Goal: Book appointment/travel/reservation

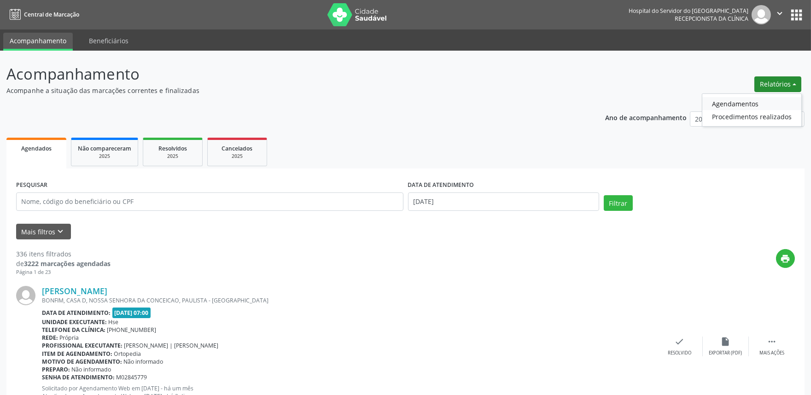
click at [741, 100] on link "Agendamentos" at bounding box center [751, 103] width 99 height 13
select select "8"
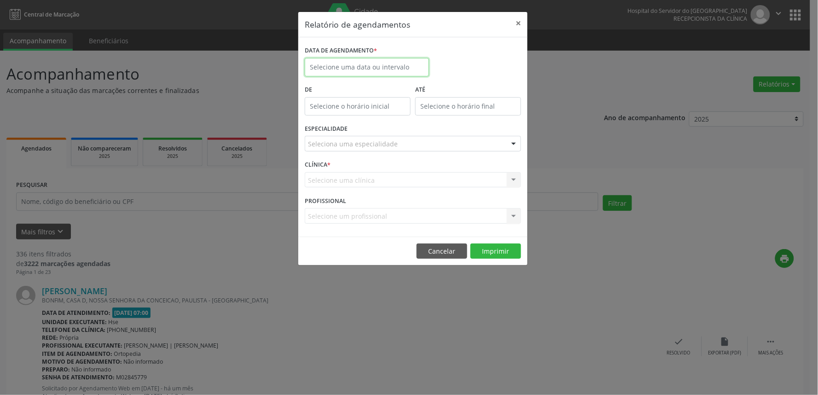
click at [337, 64] on input "text" at bounding box center [367, 67] width 124 height 18
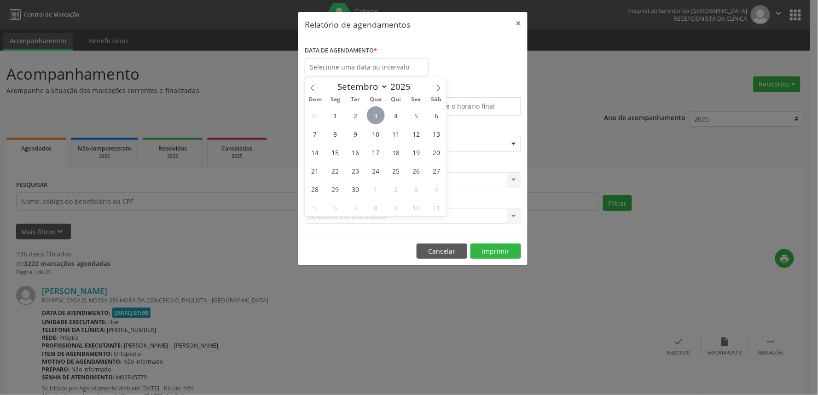
click at [375, 114] on span "3" at bounding box center [376, 115] width 18 height 18
type input "[DATE]"
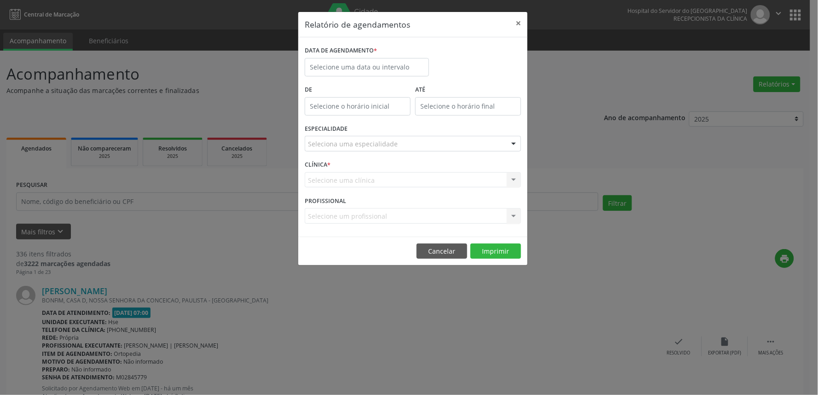
drag, startPoint x: 476, startPoint y: 192, endPoint x: 470, endPoint y: 182, distance: 11.5
click at [474, 192] on div "CLÍNICA * Selecione uma clínica Nenhum resultado encontrado para: " " Não há ne…" at bounding box center [412, 176] width 221 height 36
click at [329, 64] on input "text" at bounding box center [367, 67] width 124 height 18
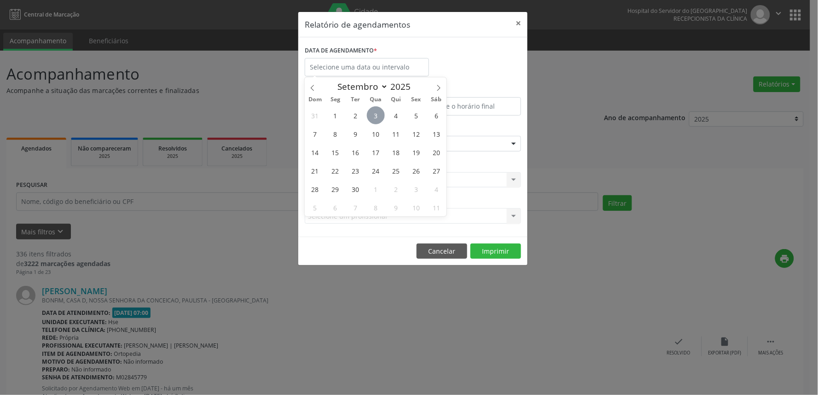
click at [375, 111] on span "3" at bounding box center [376, 115] width 18 height 18
type input "[DATE]"
click at [374, 111] on span "3" at bounding box center [376, 115] width 18 height 18
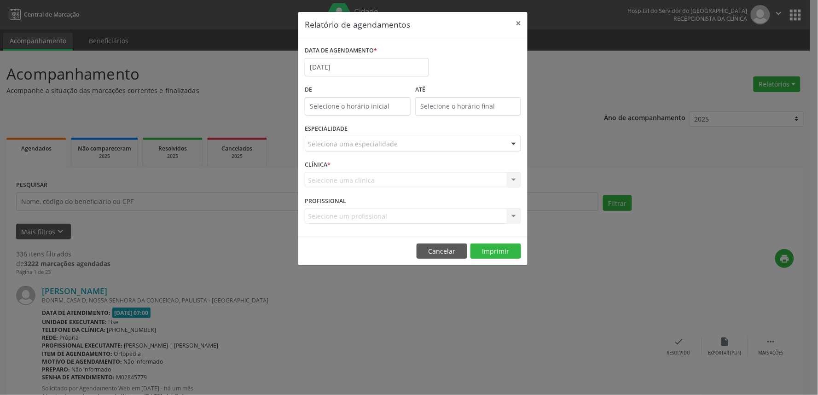
type input "12:00"
click at [316, 109] on input "12:00" at bounding box center [358, 106] width 106 height 18
click at [333, 128] on input "12" at bounding box center [340, 126] width 70 height 18
click at [357, 126] on input "12" at bounding box center [340, 126] width 70 height 18
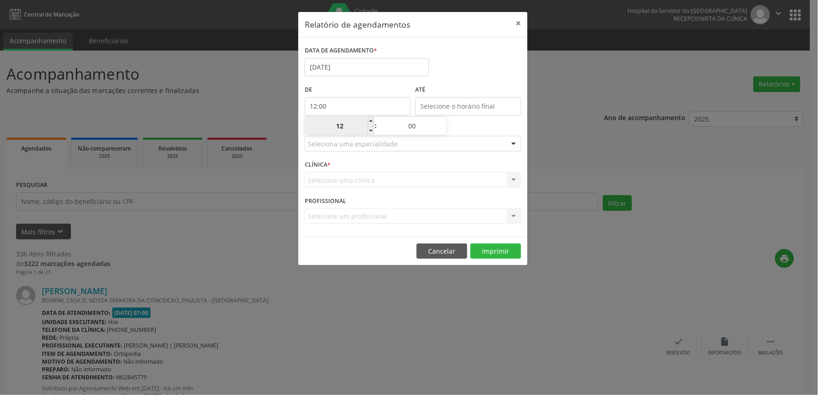
click at [357, 125] on input "12" at bounding box center [340, 126] width 70 height 18
click at [352, 126] on input "12" at bounding box center [340, 126] width 70 height 18
click at [349, 126] on input "12" at bounding box center [340, 126] width 70 height 18
click at [454, 151] on div "Seleciona uma especialidade" at bounding box center [413, 144] width 216 height 16
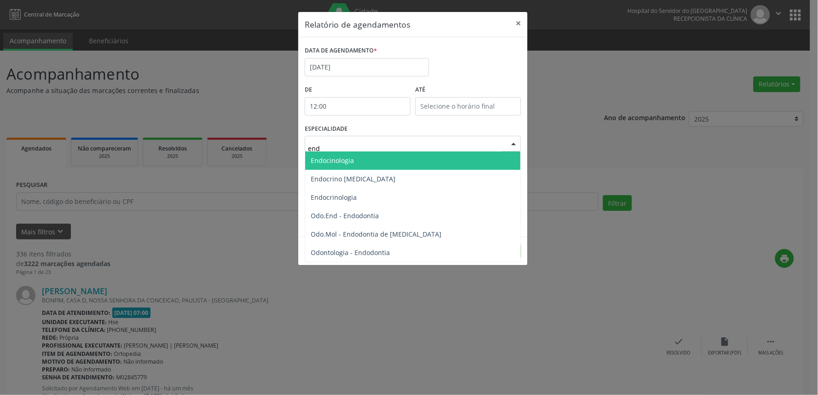
type input "endo"
click at [359, 153] on span "Endocinologia" at bounding box center [412, 160] width 215 height 18
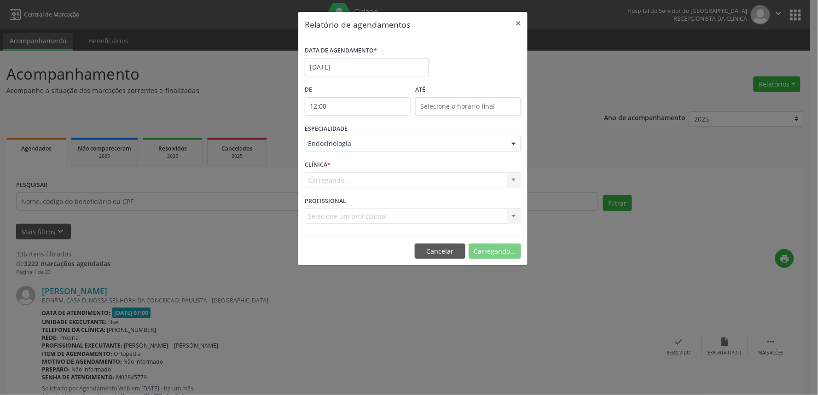
click at [346, 214] on div "Selecione um profissional Nenhum resultado encontrado para: " " Não há nenhuma …" at bounding box center [413, 216] width 216 height 16
click at [337, 220] on div "Selecione um profissional Nenhum resultado encontrado para: " " Não há nenhuma …" at bounding box center [413, 216] width 216 height 16
click at [500, 248] on button "Imprimir" at bounding box center [495, 252] width 51 height 16
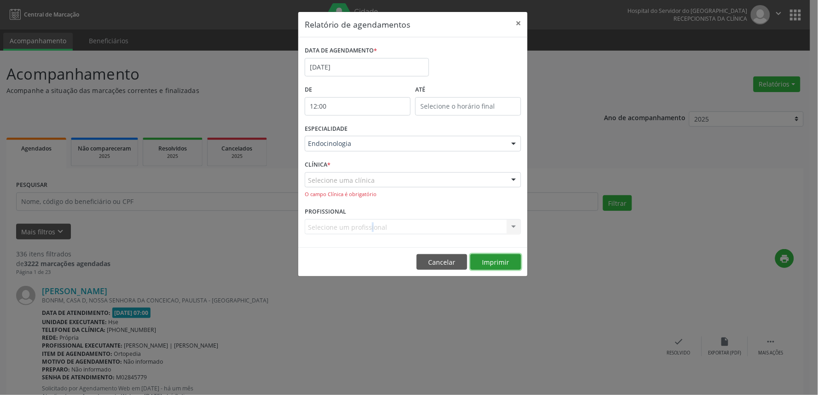
click at [493, 261] on button "Imprimir" at bounding box center [495, 262] width 51 height 16
click at [443, 190] on span "Nenhum resultado encontrado para: " rosalia "" at bounding box center [412, 196] width 215 height 18
type input "r"
type input "e"
click at [497, 260] on button "Imprimir" at bounding box center [495, 262] width 51 height 16
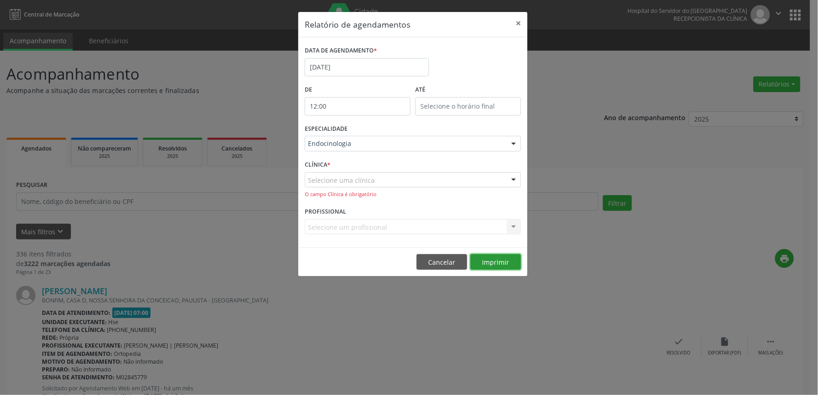
click at [497, 260] on button "Imprimir" at bounding box center [495, 262] width 51 height 16
click at [336, 190] on div "Selecione uma clínica Nenhum resultado encontrado para: " " Não há nenhuma opçã…" at bounding box center [413, 185] width 216 height 26
click at [514, 174] on div at bounding box center [514, 181] width 14 height 16
click at [419, 201] on span "Não há nenhuma opção para ser exibida." at bounding box center [412, 196] width 215 height 18
click at [417, 195] on span "Não há nenhuma opção para ser exibida." at bounding box center [412, 196] width 215 height 18
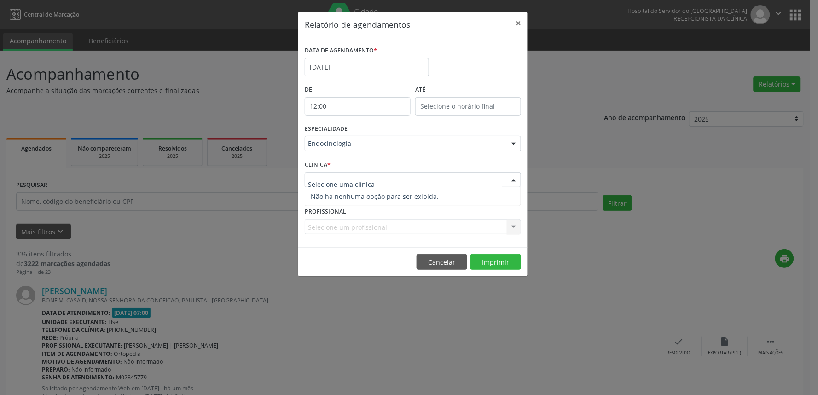
click at [417, 195] on span "Não há nenhuma opção para ser exibida." at bounding box center [412, 196] width 215 height 18
type input "hse"
click at [431, 199] on strong "hse" at bounding box center [434, 196] width 11 height 9
click at [360, 152] on div "ESPECIALIDADE Endocinologia Todas as especialidades Alergologia Angiologia Arri…" at bounding box center [412, 140] width 221 height 36
click at [471, 150] on div "Endocinologia" at bounding box center [413, 144] width 216 height 16
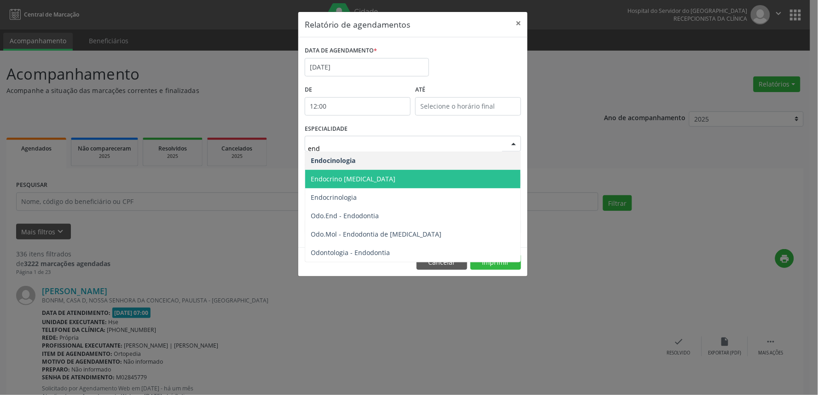
type input "endo"
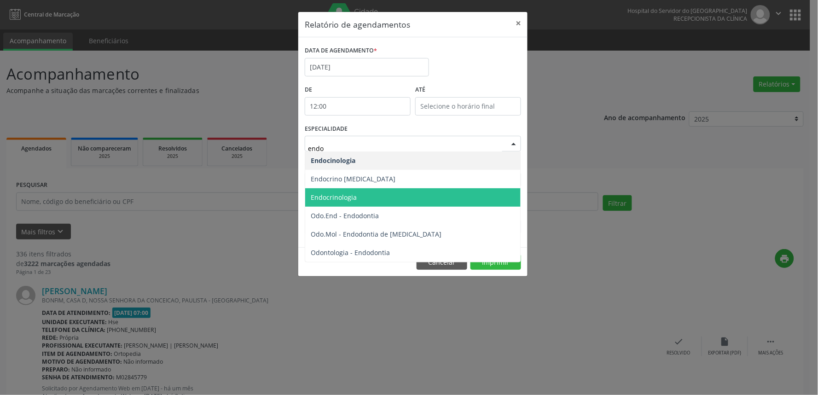
click at [352, 197] on span "Endocrinologia" at bounding box center [334, 197] width 46 height 9
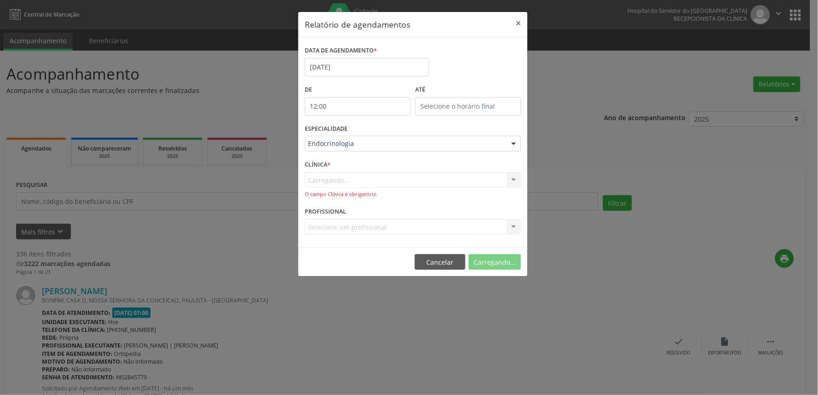
click at [404, 195] on div "O campo Clínica é obrigatório" at bounding box center [413, 195] width 216 height 8
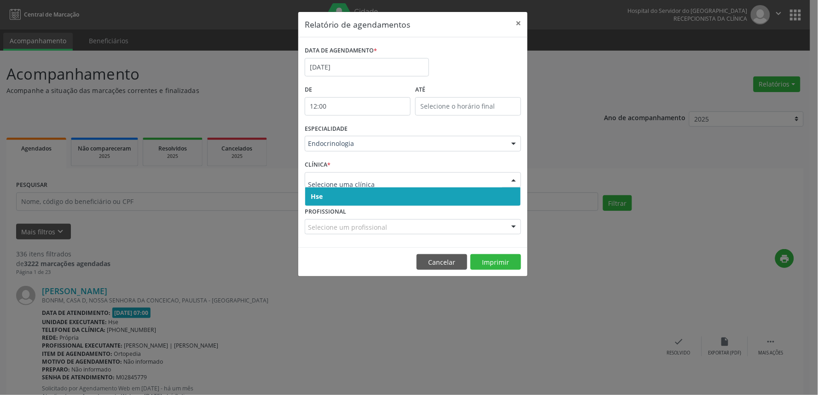
click at [391, 178] on input "text" at bounding box center [405, 184] width 194 height 18
click at [323, 194] on span "Hse" at bounding box center [317, 196] width 12 height 9
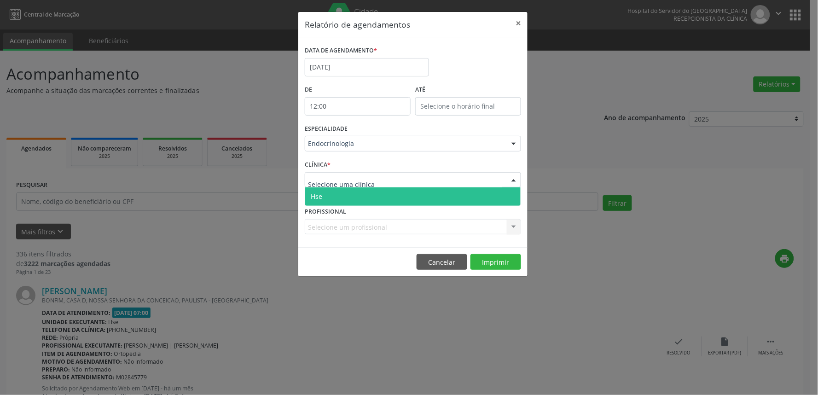
click at [354, 186] on div at bounding box center [413, 180] width 216 height 16
click at [350, 197] on span "Hse" at bounding box center [412, 196] width 215 height 18
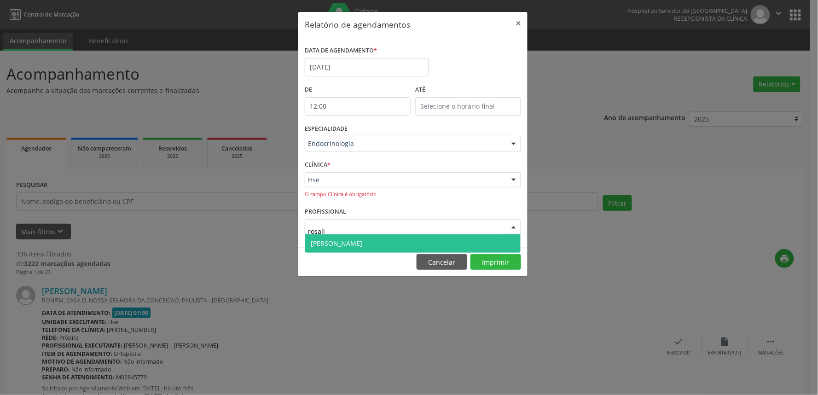
type input "rosalia"
click at [362, 244] on span "[PERSON_NAME]" at bounding box center [337, 243] width 52 height 9
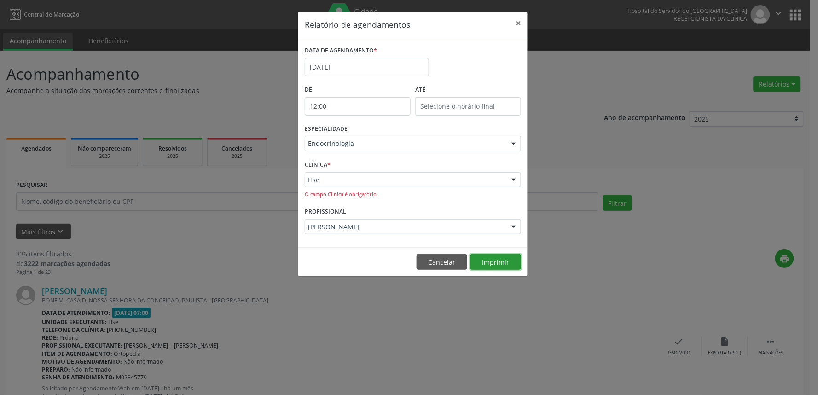
click at [492, 261] on button "Imprimir" at bounding box center [495, 262] width 51 height 16
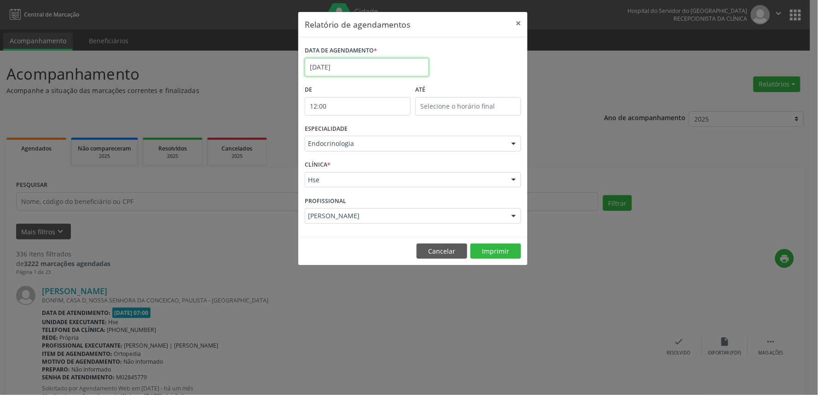
click at [351, 74] on input "[DATE]" at bounding box center [367, 67] width 124 height 18
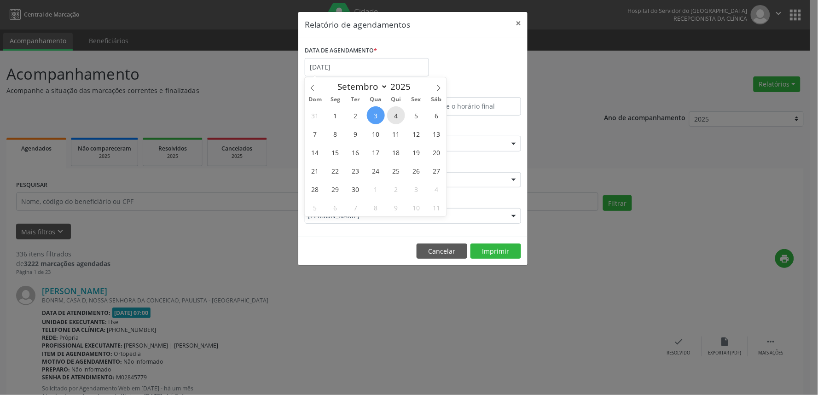
click at [394, 116] on span "4" at bounding box center [396, 115] width 18 height 18
type input "[DATE]"
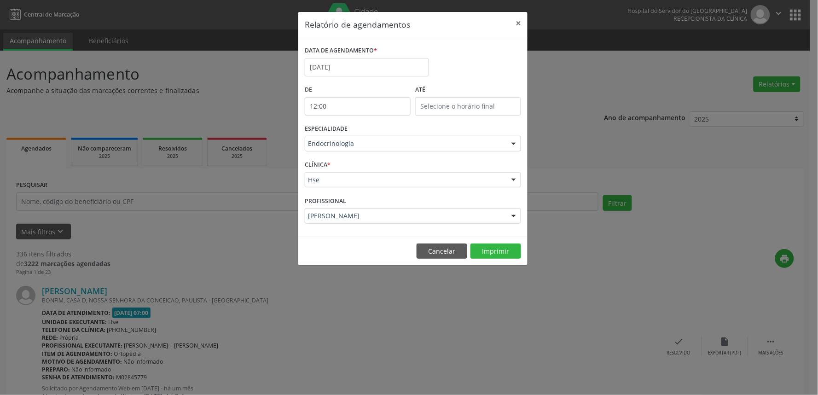
click at [373, 112] on input "12:00" at bounding box center [358, 106] width 106 height 18
drag, startPoint x: 332, startPoint y: 129, endPoint x: 300, endPoint y: 134, distance: 33.0
click at [324, 130] on input "12" at bounding box center [340, 126] width 70 height 18
click at [372, 129] on span at bounding box center [371, 130] width 6 height 9
type input "11:00"
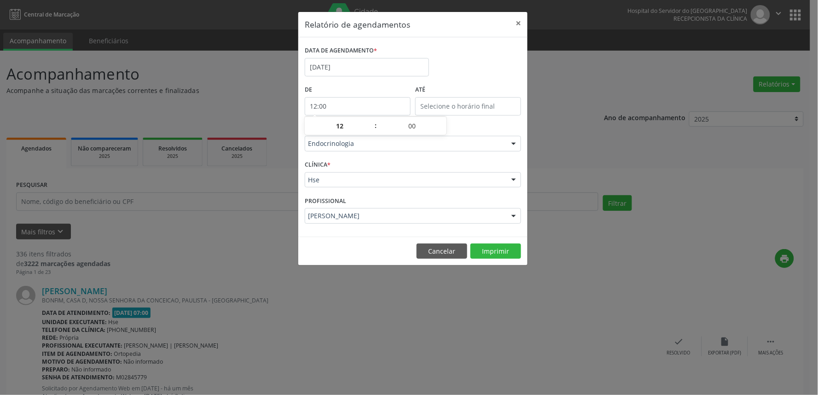
type input "11"
click at [375, 129] on span ":" at bounding box center [375, 125] width 3 height 18
click at [369, 129] on span at bounding box center [371, 130] width 6 height 9
type input "10:00"
type input "10"
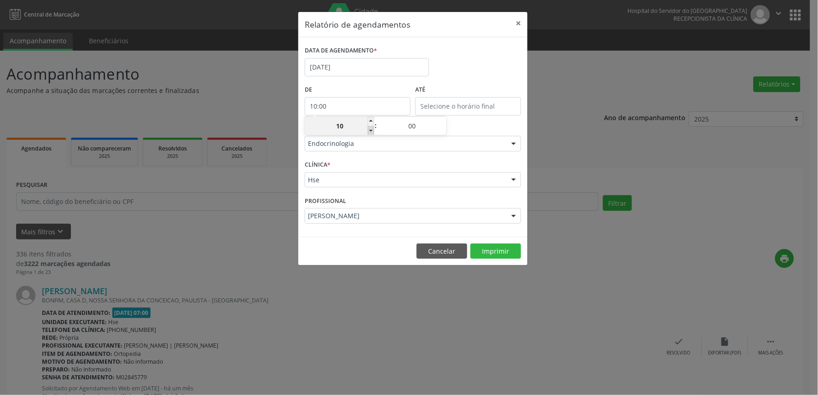
click at [369, 129] on span at bounding box center [371, 130] width 6 height 9
type input "09:00"
type input "09"
click at [369, 129] on span at bounding box center [371, 130] width 6 height 9
type input "08:00"
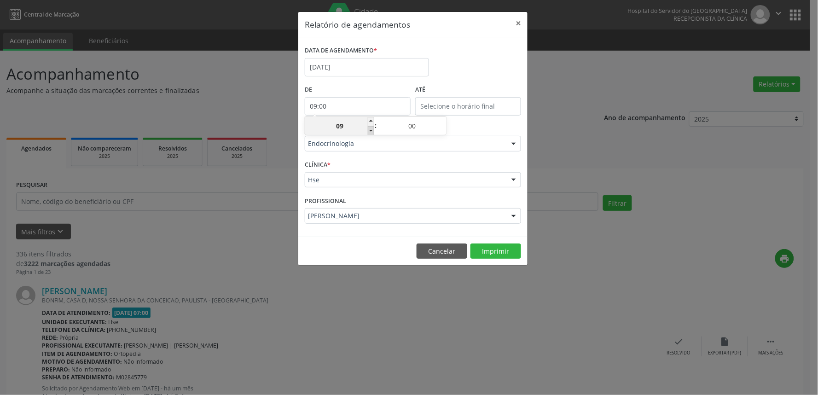
type input "08"
click at [369, 129] on span at bounding box center [371, 130] width 6 height 9
type input "07:00"
type input "07"
click at [369, 129] on span at bounding box center [371, 130] width 6 height 9
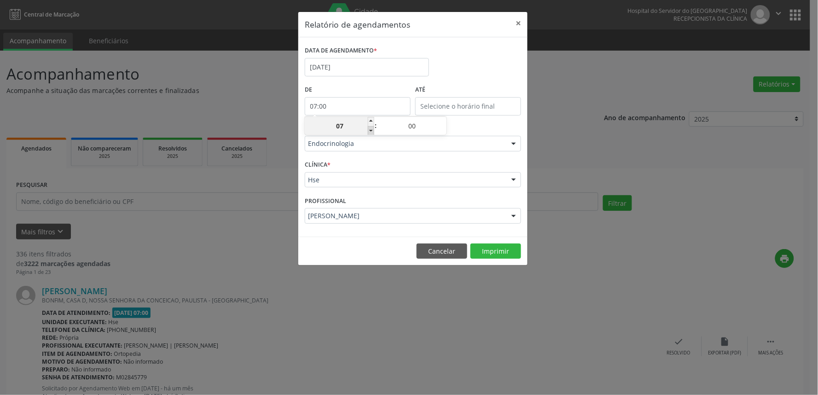
type input "06:00"
type input "06"
click at [369, 129] on span at bounding box center [371, 130] width 6 height 9
type input "05:00"
type input "05"
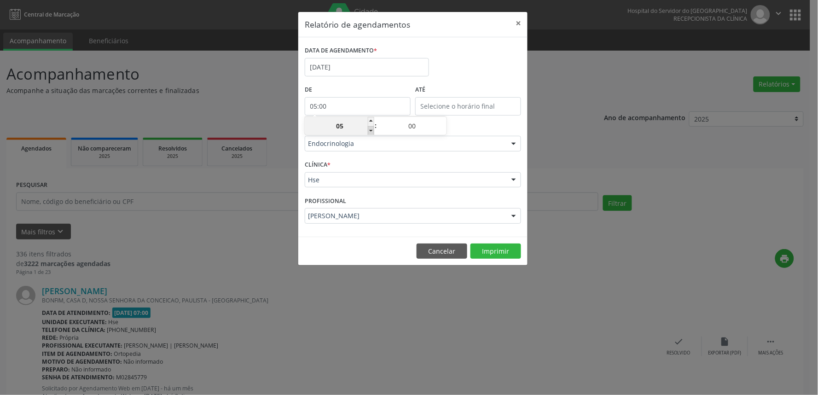
click at [369, 129] on span at bounding box center [371, 130] width 6 height 9
type input "04:00"
type input "04"
click at [369, 129] on span at bounding box center [371, 130] width 6 height 9
type input "03:00"
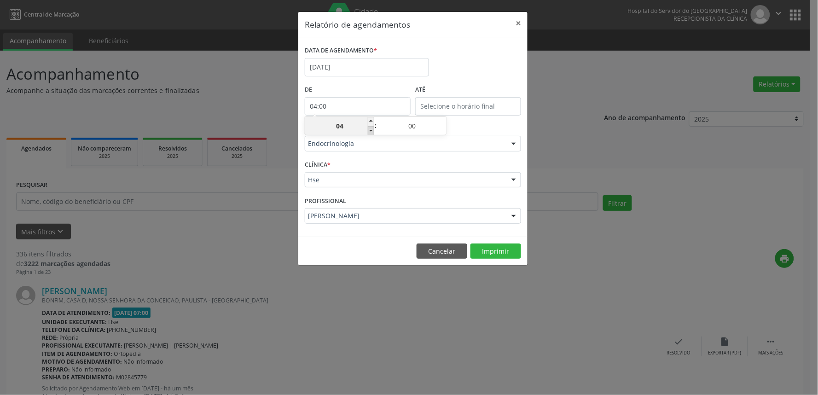
type input "03"
click at [369, 129] on span at bounding box center [371, 130] width 6 height 9
type input "02:00"
type input "02"
click at [369, 129] on span at bounding box center [371, 130] width 6 height 9
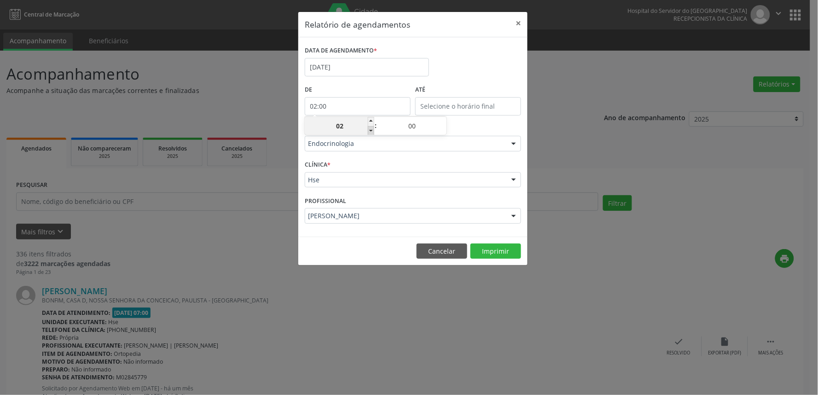
type input "01:00"
type input "01"
click at [369, 129] on span at bounding box center [371, 130] width 6 height 9
type input "00:00"
type input "00"
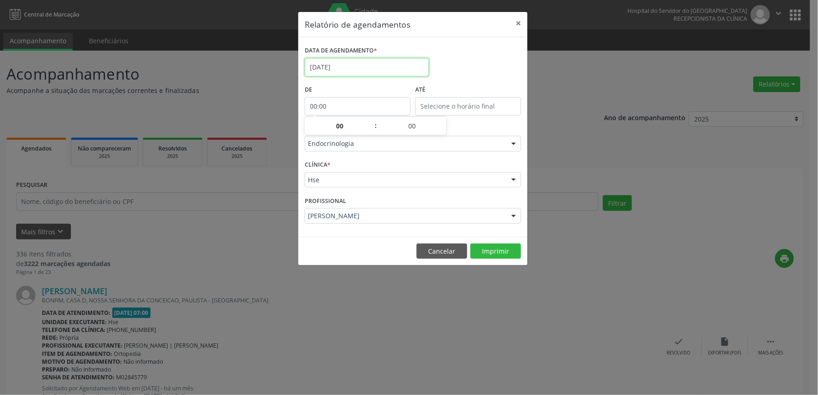
click at [422, 74] on body "Central de Marcação Hospital do Servidor do [GEOGRAPHIC_DATA] Recepcionista da …" at bounding box center [409, 197] width 818 height 395
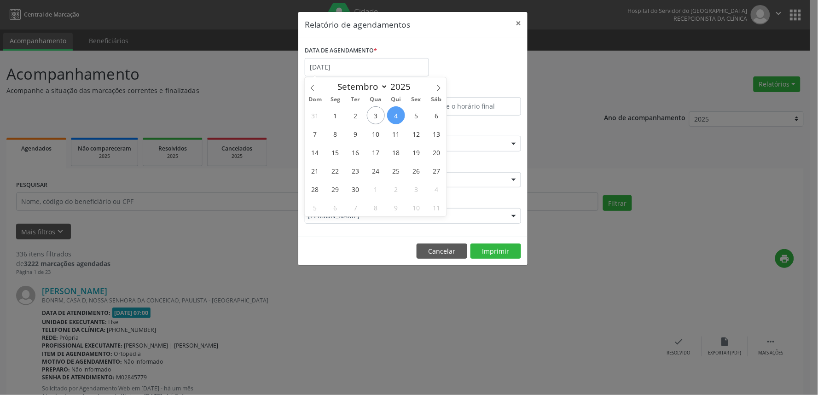
click at [400, 116] on span "4" at bounding box center [396, 115] width 18 height 18
type input "[DATE]"
click at [396, 116] on span "4" at bounding box center [396, 115] width 18 height 18
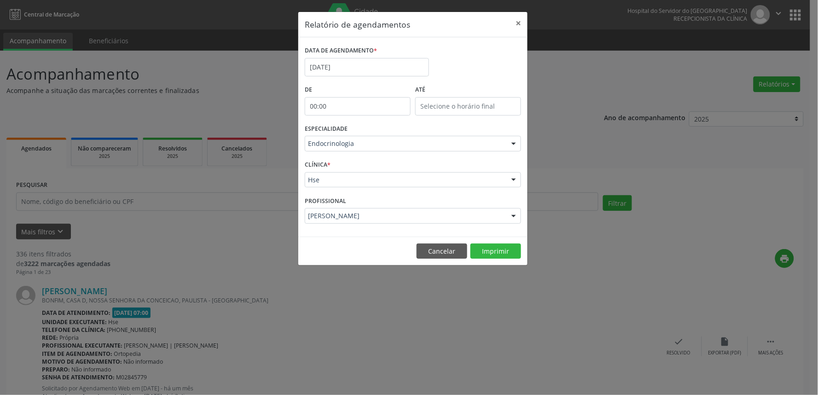
click at [389, 104] on input "00:00" at bounding box center [358, 106] width 106 height 18
drag, startPoint x: 433, startPoint y: 64, endPoint x: 446, endPoint y: 54, distance: 16.7
click at [438, 57] on div "DATA DE AGENDAMENTO * [DATE]" at bounding box center [412, 63] width 221 height 39
click at [518, 22] on button "×" at bounding box center [518, 23] width 18 height 23
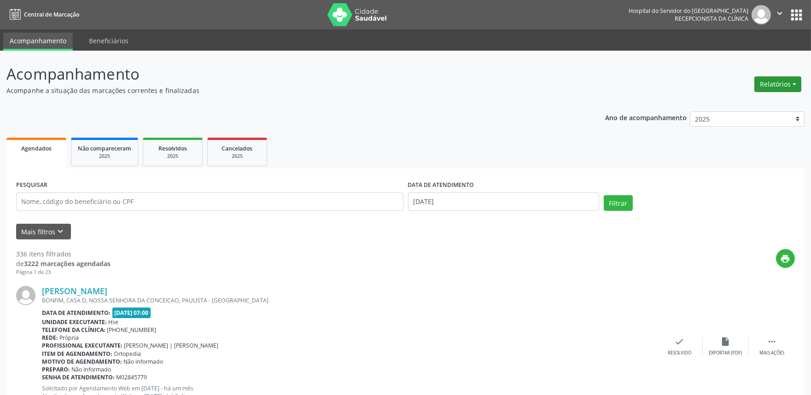
click at [787, 80] on button "Relatórios" at bounding box center [777, 84] width 47 height 16
click at [772, 104] on link "Agendamentos" at bounding box center [751, 103] width 99 height 13
select select "8"
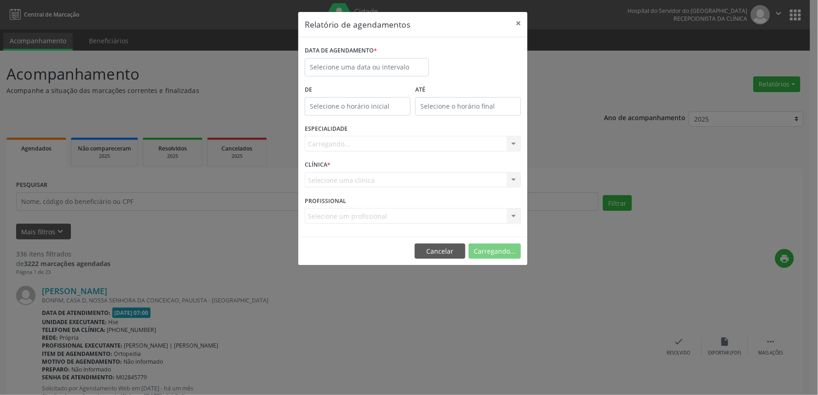
drag, startPoint x: 354, startPoint y: 46, endPoint x: 352, endPoint y: 58, distance: 11.7
click at [352, 56] on label "DATA DE AGENDAMENTO *" at bounding box center [341, 51] width 72 height 14
click at [352, 58] on input "text" at bounding box center [367, 67] width 124 height 18
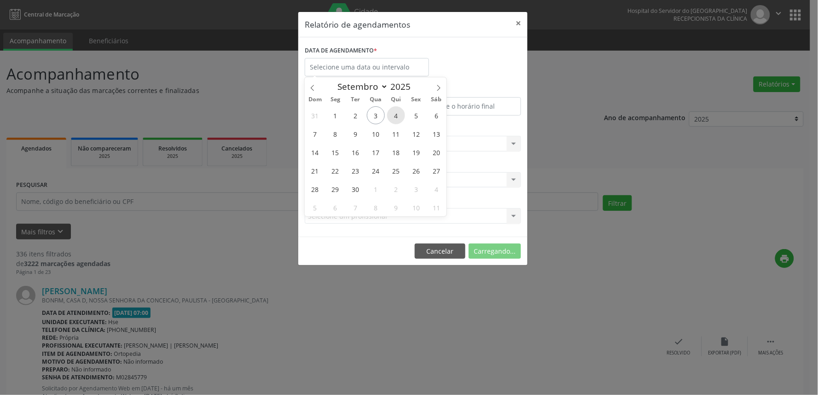
click at [392, 118] on span "4" at bounding box center [396, 115] width 18 height 18
type input "[DATE]"
click at [392, 118] on span "4" at bounding box center [396, 115] width 18 height 18
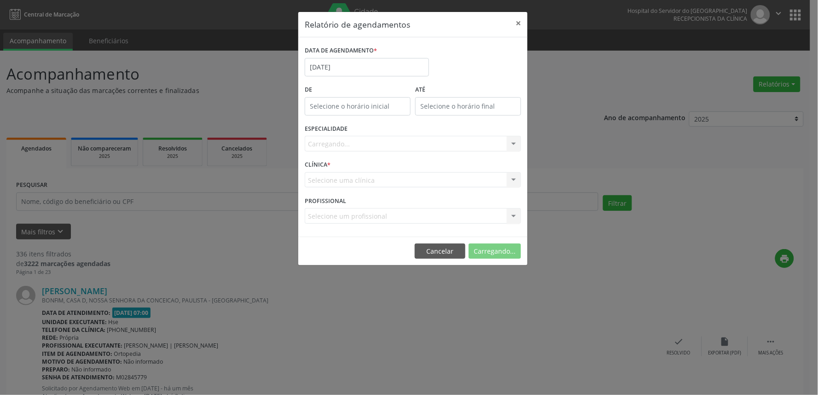
click at [373, 145] on div "Carregando... Todas as especialidades Alergologia Angiologia Arritmologia Cardi…" at bounding box center [413, 144] width 216 height 16
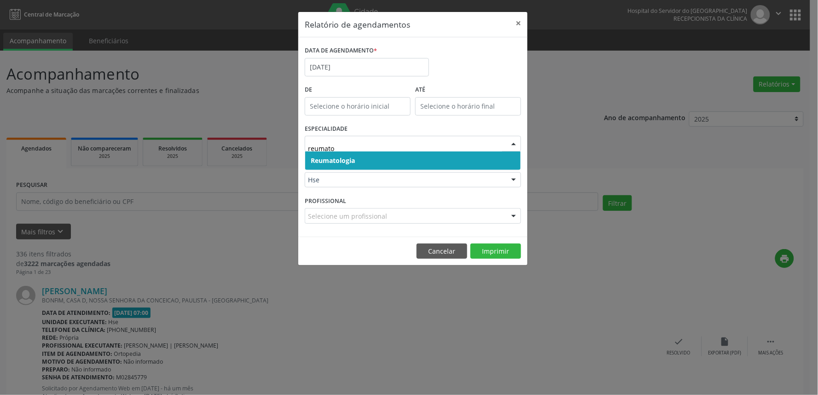
click at [353, 157] on span "Reumatologia" at bounding box center [333, 160] width 44 height 9
type input "reumato"
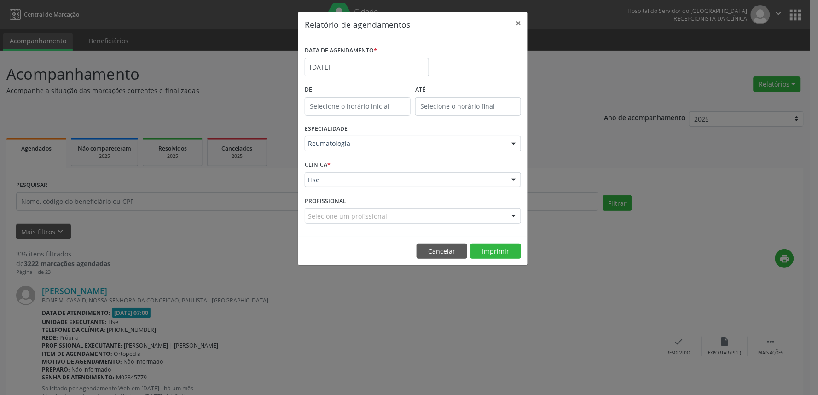
click at [336, 187] on div "Hse Hse Nenhum resultado encontrado para: " " Não há nenhuma opção para ser exi…" at bounding box center [413, 180] width 216 height 16
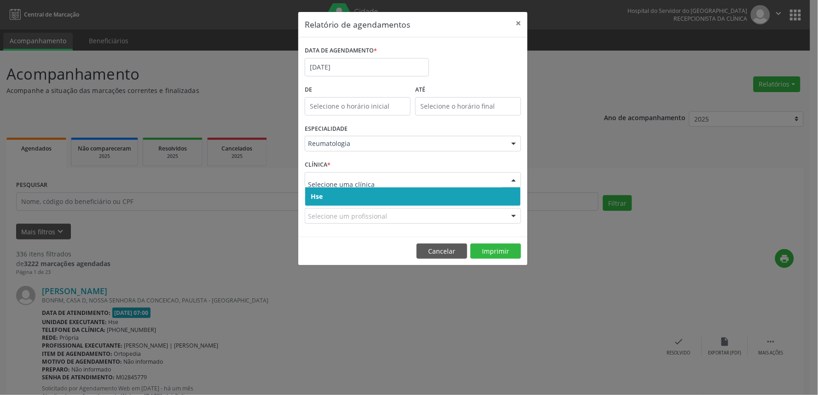
click at [336, 195] on span "Hse" at bounding box center [412, 196] width 215 height 18
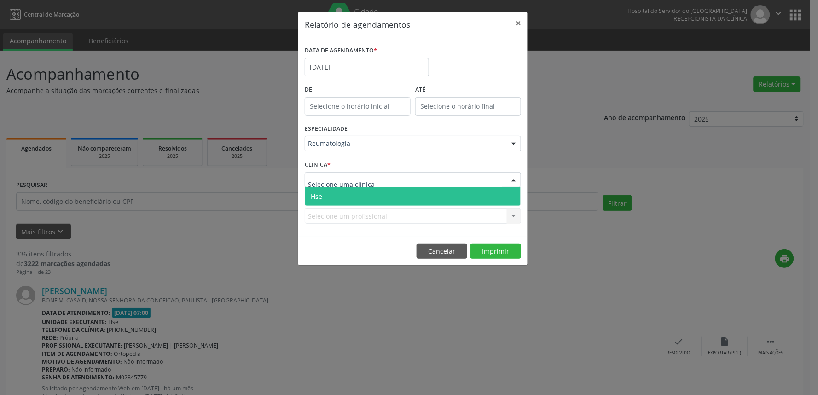
click at [339, 194] on span "Hse" at bounding box center [412, 196] width 215 height 18
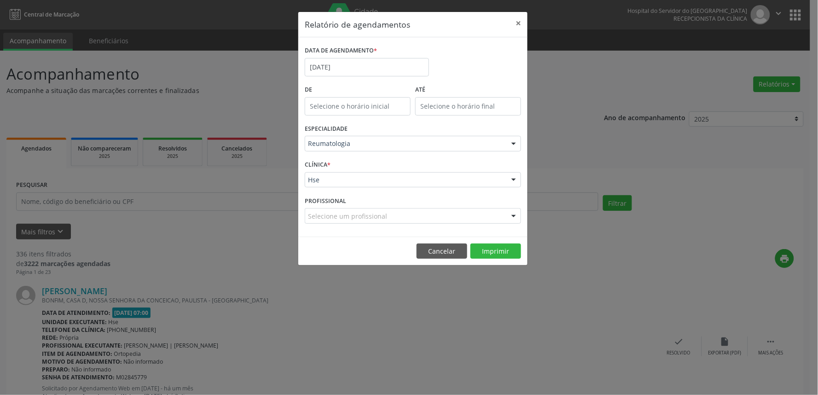
click at [346, 212] on div "Selecione um profissional" at bounding box center [413, 216] width 216 height 16
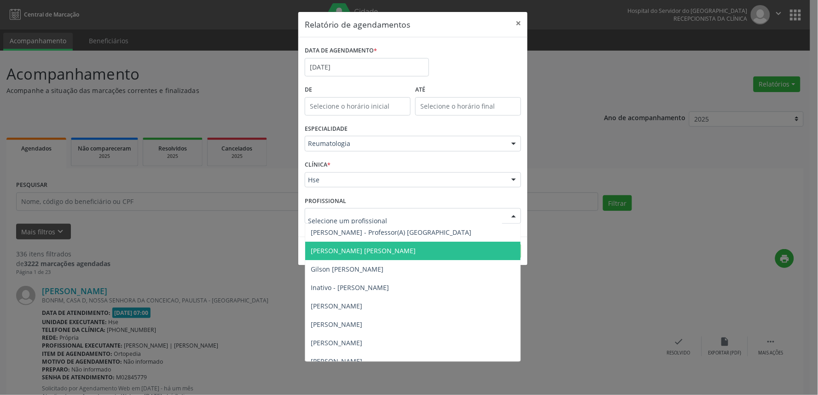
scroll to position [28, 0]
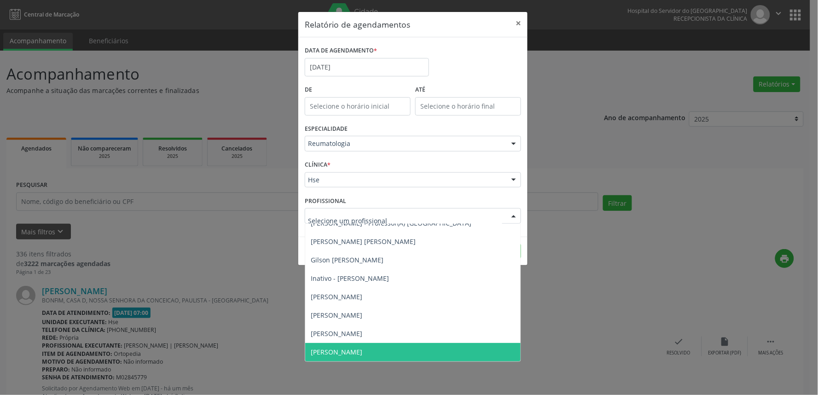
drag, startPoint x: 360, startPoint y: 347, endPoint x: 406, endPoint y: 305, distance: 62.9
click at [360, 347] on span "[PERSON_NAME]" at bounding box center [412, 352] width 215 height 18
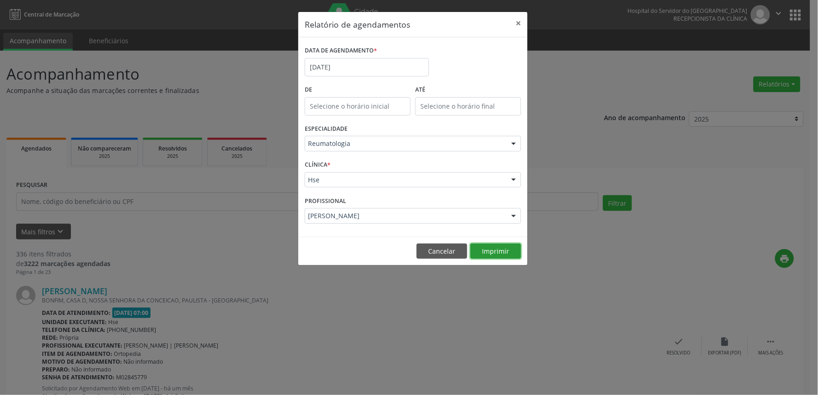
click at [498, 251] on button "Imprimir" at bounding box center [495, 252] width 51 height 16
type input "a"
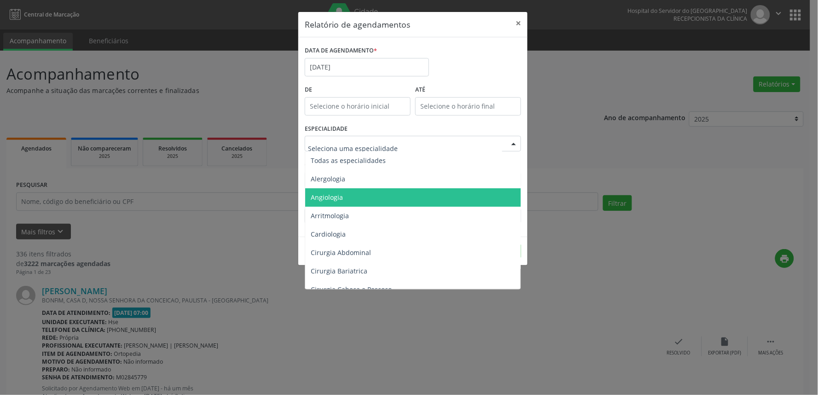
click at [323, 203] on span "Angiologia" at bounding box center [413, 197] width 217 height 18
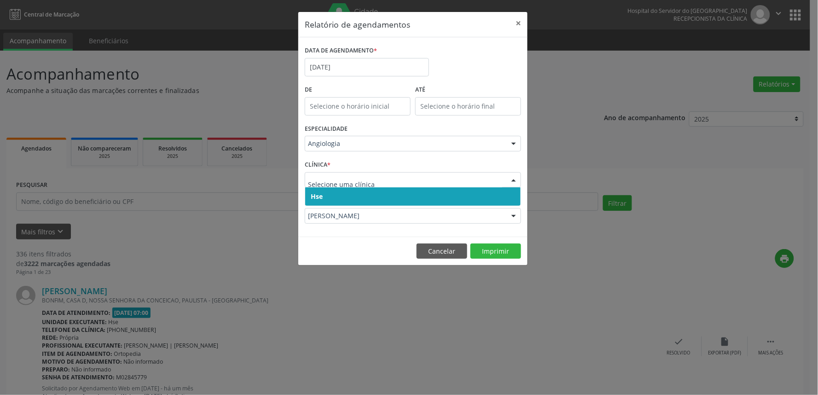
click at [351, 195] on span "Hse" at bounding box center [412, 196] width 215 height 18
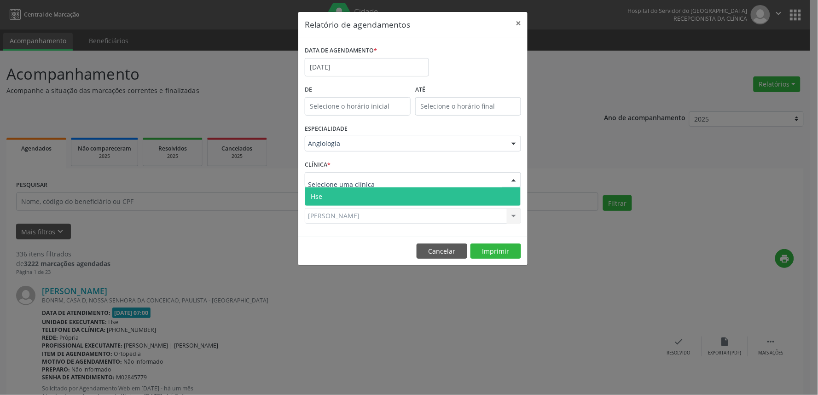
click at [358, 197] on span "Hse" at bounding box center [412, 196] width 215 height 18
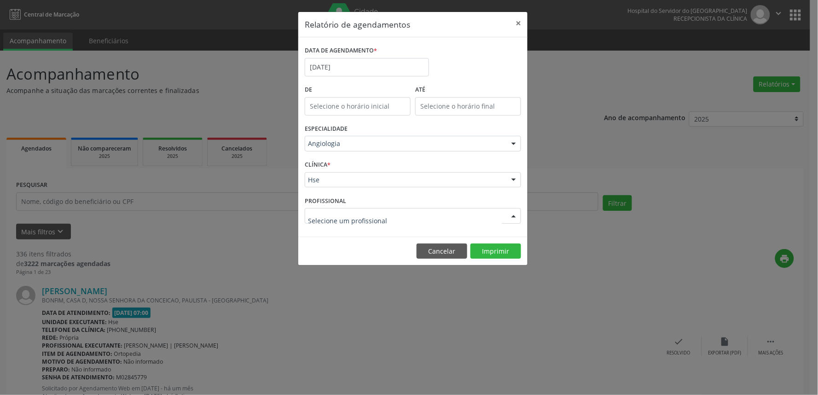
drag, startPoint x: 361, startPoint y: 215, endPoint x: 377, endPoint y: 213, distance: 15.8
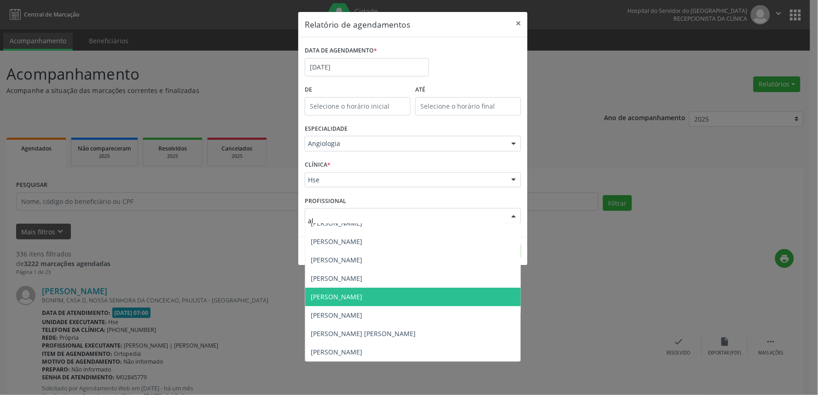
scroll to position [0, 0]
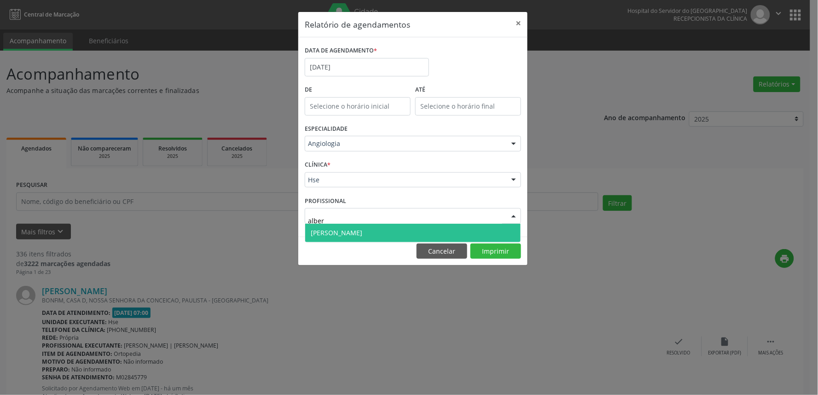
type input "[PERSON_NAME]"
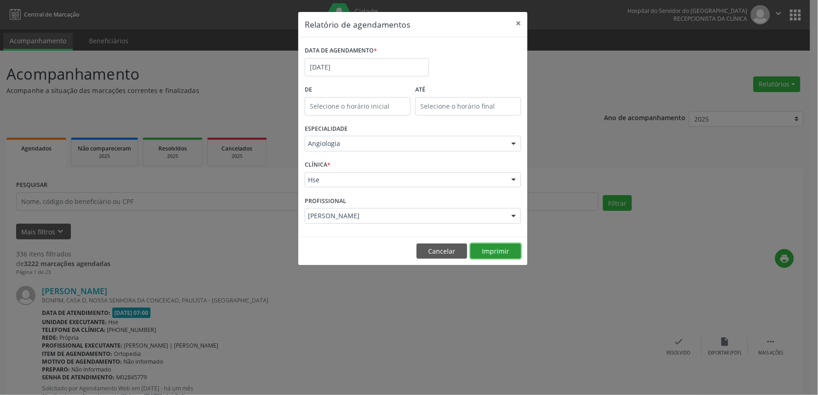
click at [514, 253] on button "Imprimir" at bounding box center [495, 252] width 51 height 16
click at [360, 149] on div "Angiologia" at bounding box center [413, 144] width 216 height 16
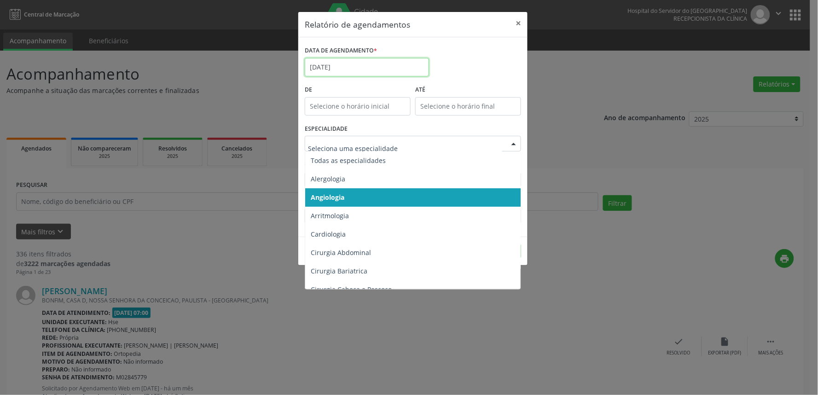
click at [350, 70] on input "[DATE]" at bounding box center [367, 67] width 124 height 18
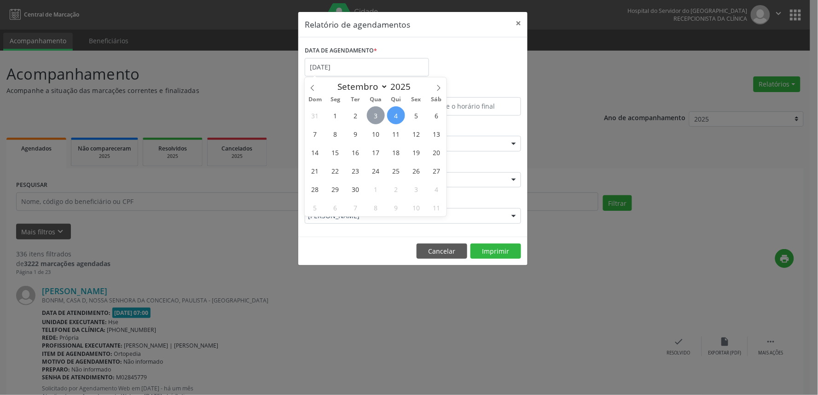
click at [372, 114] on span "3" at bounding box center [376, 115] width 18 height 18
type input "[DATE]"
click at [372, 114] on span "3" at bounding box center [376, 115] width 18 height 18
click at [372, 114] on body "Central de Marcação Hospital do Servidor do [GEOGRAPHIC_DATA] Recepcionista da …" at bounding box center [409, 197] width 818 height 395
type input "12:00"
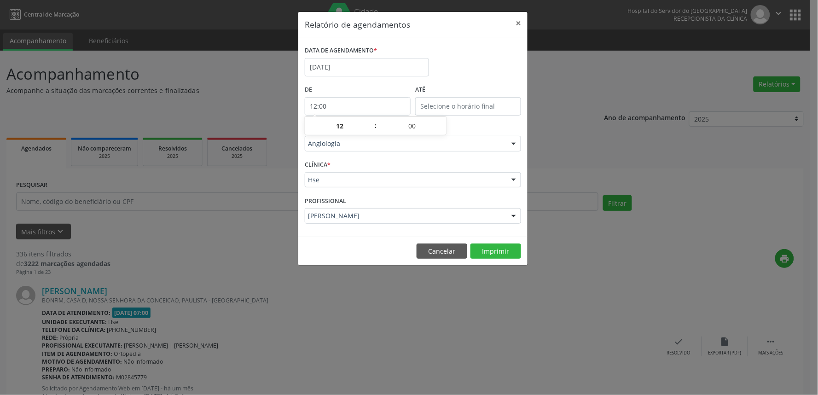
click at [413, 152] on div "ESPECIALIDADE Angiologia Todas as especialidades Alergologia Angiologia Arritmo…" at bounding box center [412, 140] width 221 height 36
click at [342, 108] on input "12:00" at bounding box center [358, 106] width 106 height 18
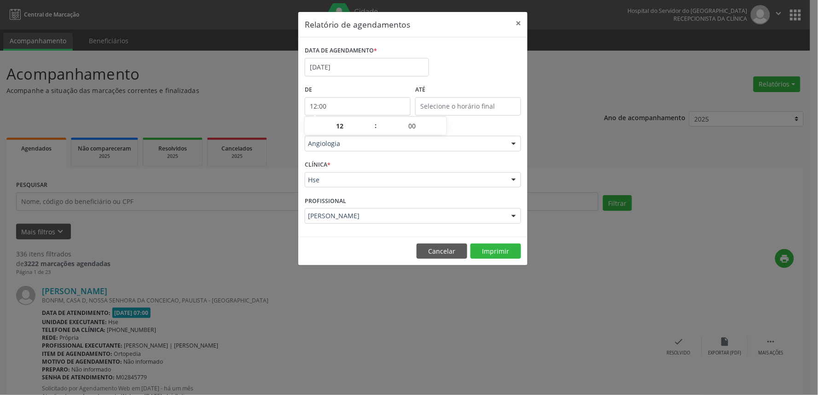
click at [342, 108] on input "12:00" at bounding box center [358, 106] width 106 height 18
click at [343, 108] on input "12:00" at bounding box center [358, 106] width 106 height 18
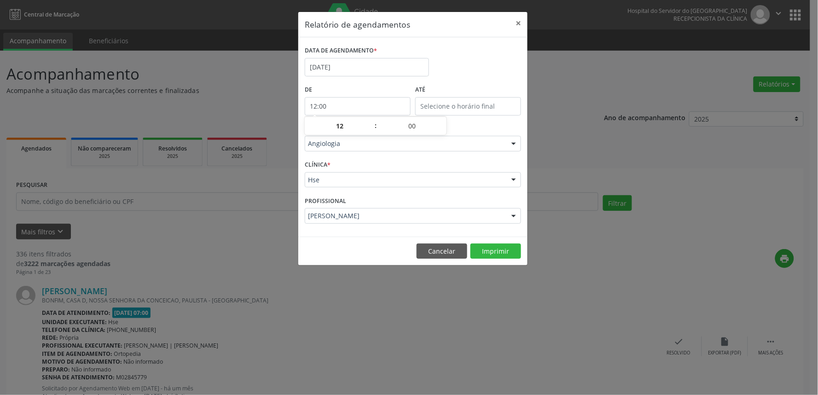
click at [343, 108] on input "12:00" at bounding box center [358, 106] width 106 height 18
click at [523, 22] on button "×" at bounding box center [518, 23] width 18 height 23
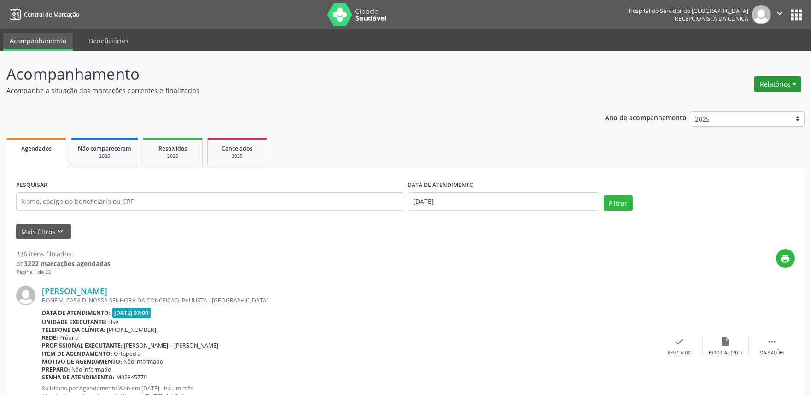
click at [777, 79] on button "Relatórios" at bounding box center [777, 84] width 47 height 16
click at [752, 99] on link "Agendamentos" at bounding box center [751, 103] width 99 height 13
select select "8"
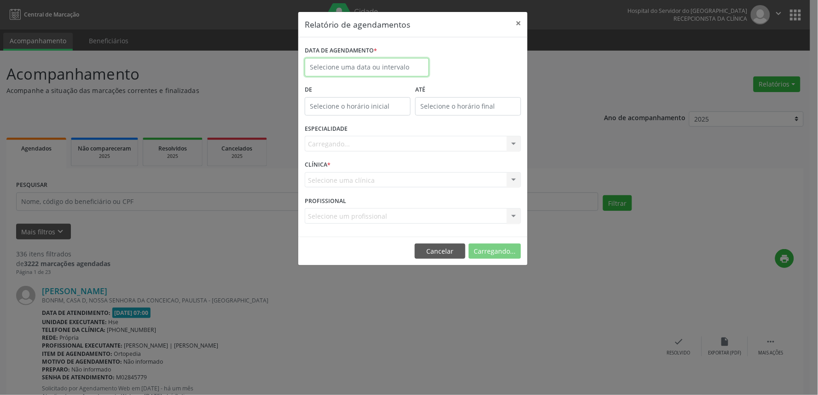
click at [355, 70] on input "text" at bounding box center [367, 67] width 124 height 18
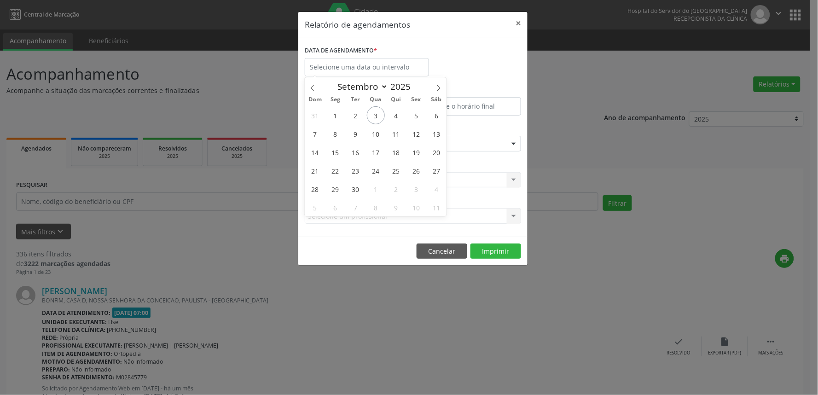
click at [365, 109] on div "31 1 2 3 4 5 6 7 8 9 10 11 12 13 14 15 16 17 18 19 20 21 22 23 24 25 26 27 28 2…" at bounding box center [376, 161] width 142 height 110
click at [374, 113] on span "3" at bounding box center [376, 115] width 18 height 18
type input "[DATE]"
click at [374, 113] on span "3" at bounding box center [376, 115] width 18 height 18
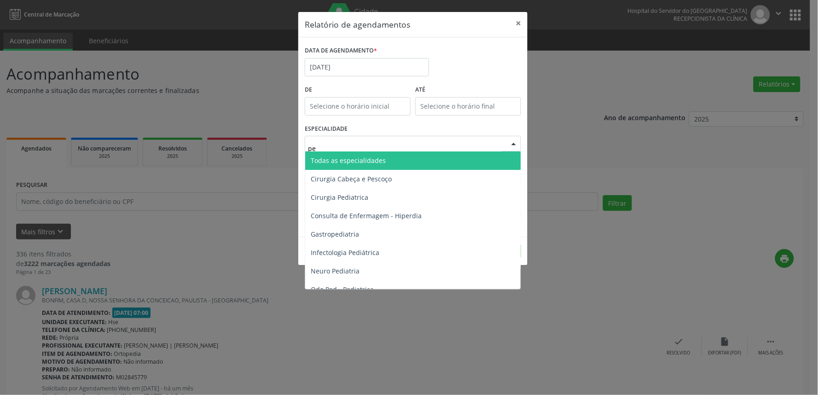
type input "ped"
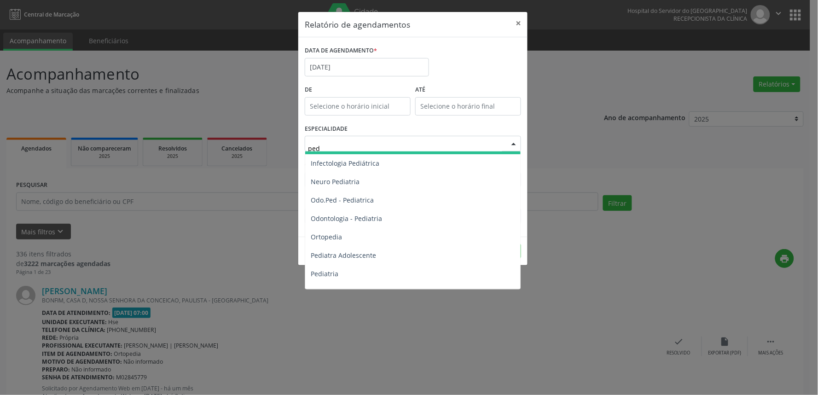
scroll to position [51, 0]
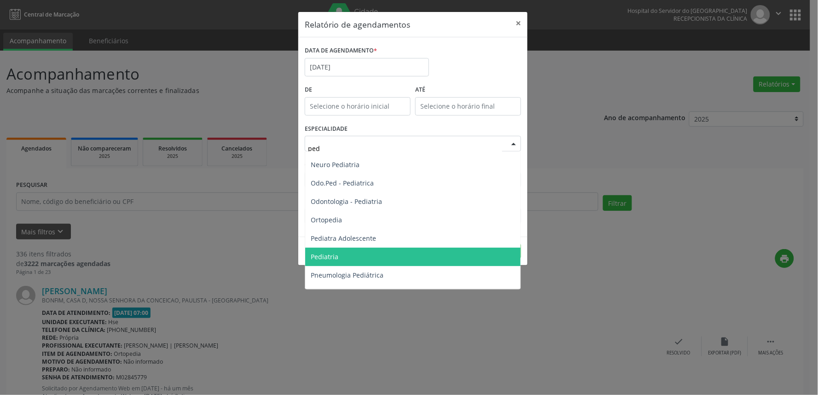
click at [378, 254] on span "Pediatria" at bounding box center [412, 257] width 215 height 18
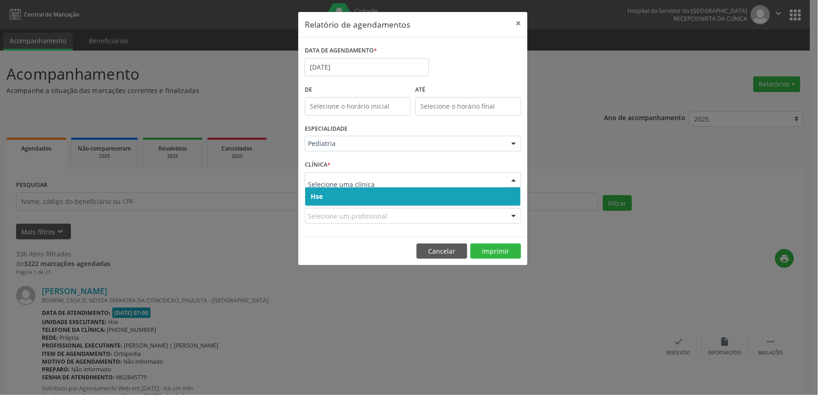
click at [334, 197] on span "Hse" at bounding box center [412, 196] width 215 height 18
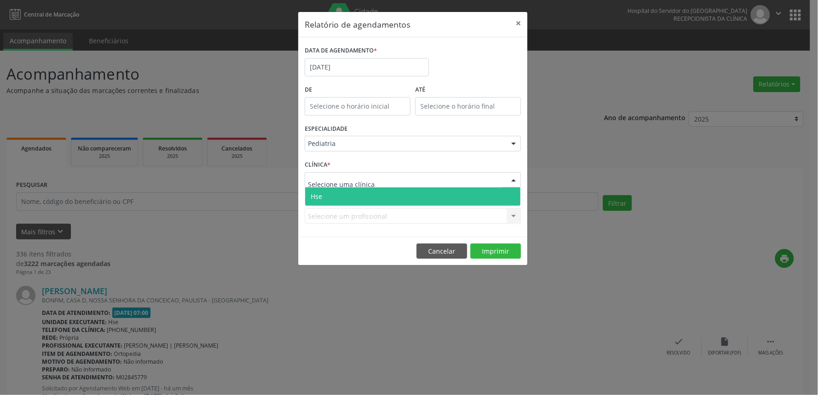
click at [334, 197] on span "Hse" at bounding box center [412, 196] width 215 height 18
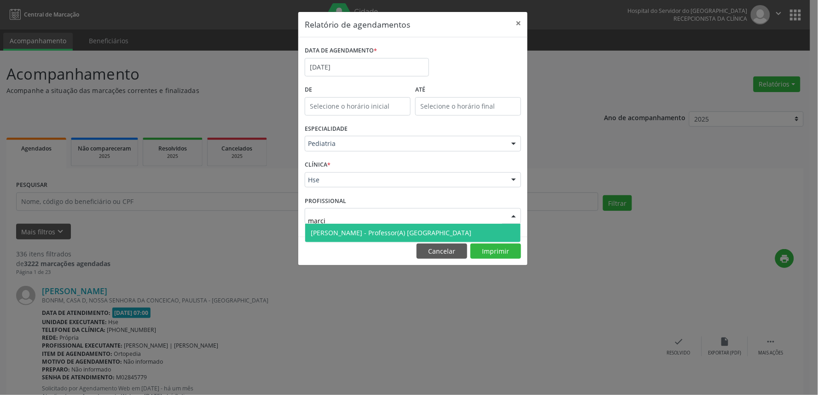
type input "marcio"
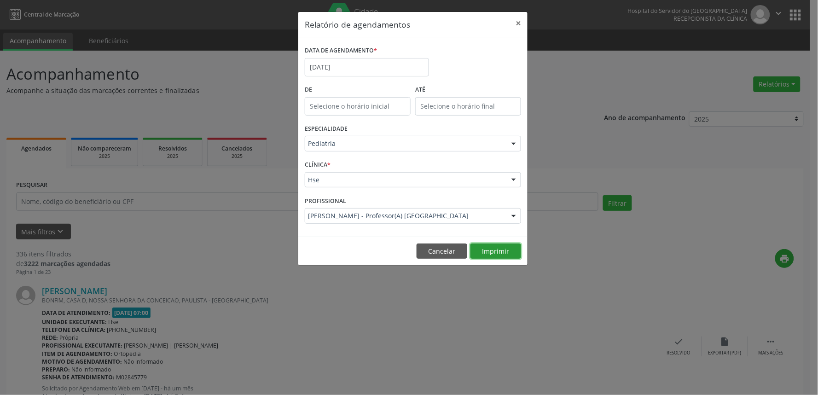
click at [508, 255] on button "Imprimir" at bounding box center [495, 252] width 51 height 16
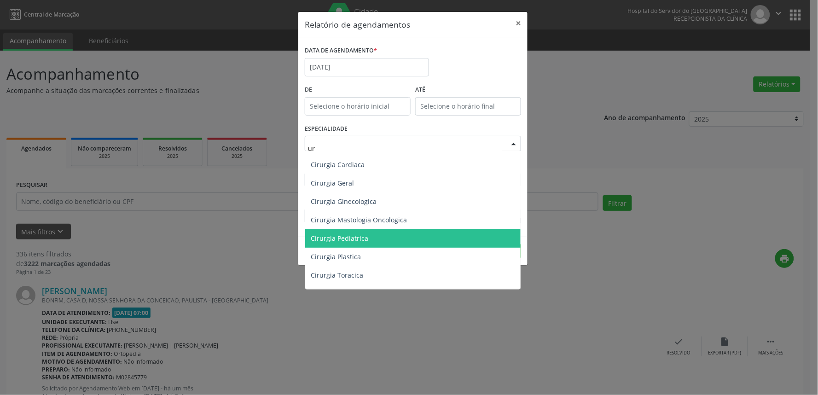
type input "uro"
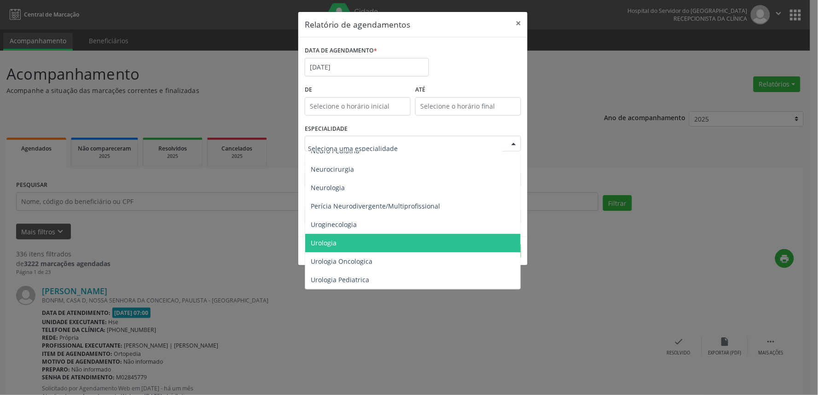
scroll to position [0, 0]
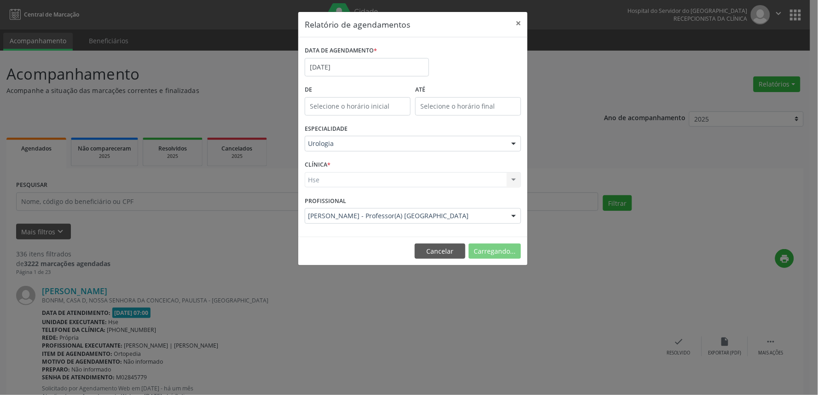
click at [346, 178] on div "Hse Hse Nenhum resultado encontrado para: " " Não há nenhuma opção para ser exi…" at bounding box center [413, 180] width 216 height 16
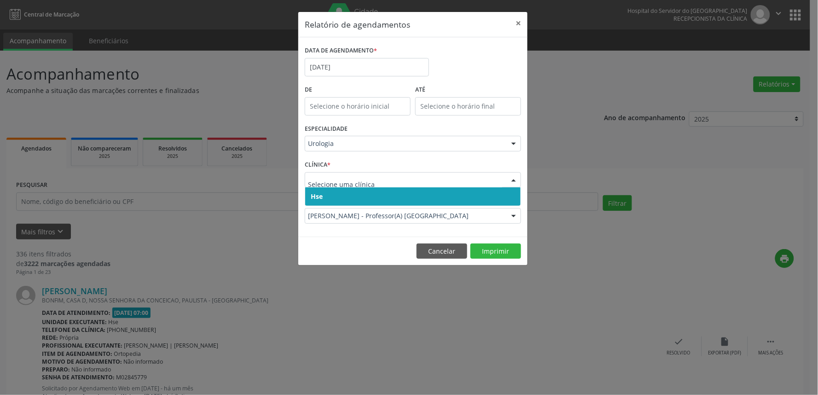
click at [339, 201] on span "Hse" at bounding box center [412, 196] width 215 height 18
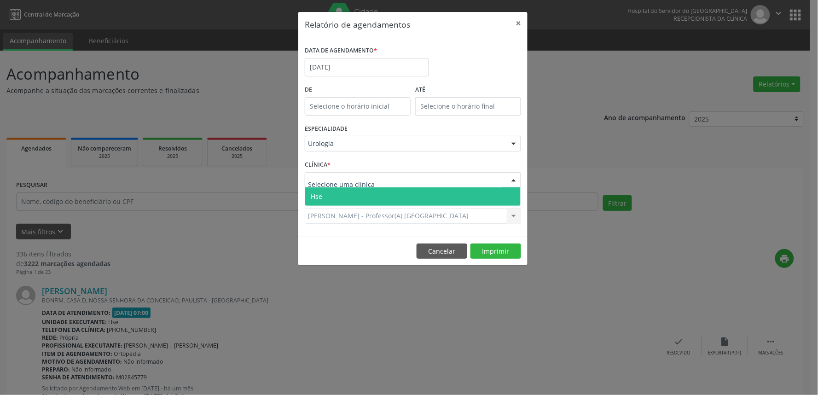
click at [334, 195] on span "Hse" at bounding box center [412, 196] width 215 height 18
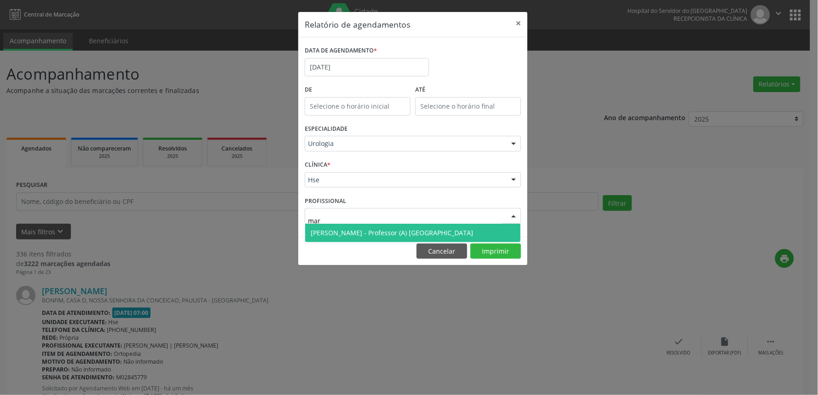
type input "marc"
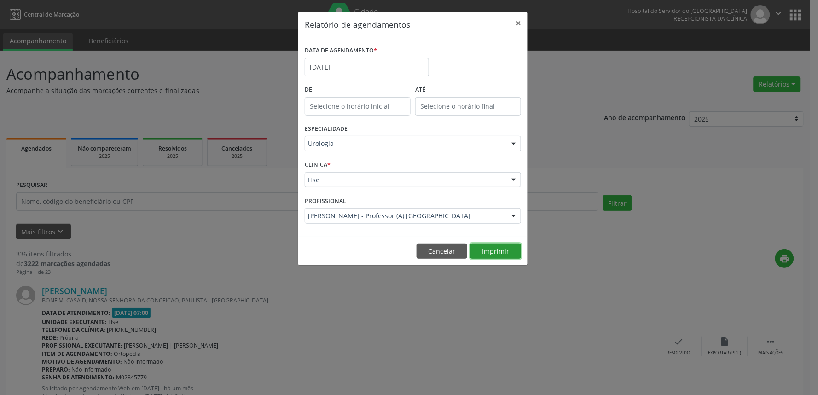
click at [499, 250] on button "Imprimir" at bounding box center [495, 252] width 51 height 16
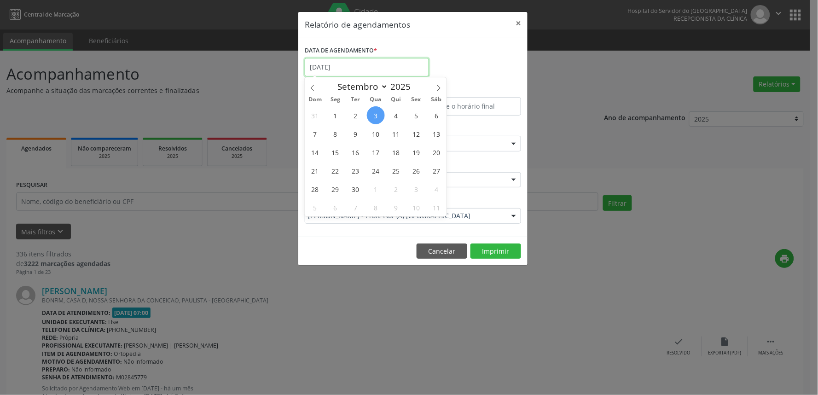
click at [323, 65] on input "[DATE]" at bounding box center [367, 67] width 124 height 18
click at [397, 117] on span "4" at bounding box center [396, 115] width 18 height 18
type input "[DATE]"
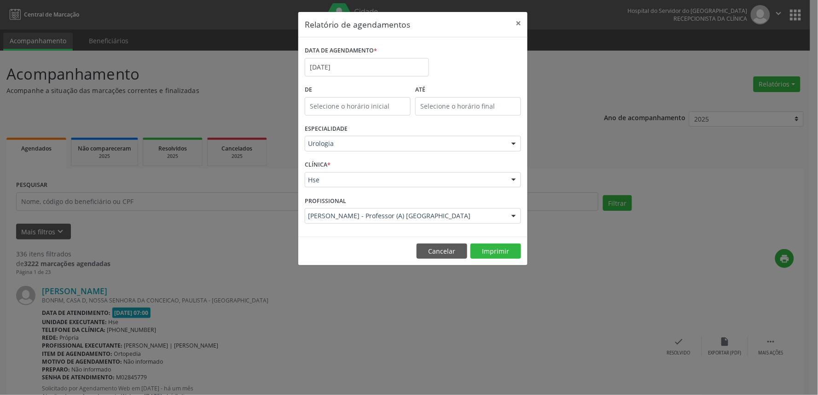
click at [505, 261] on footer "Cancelar Imprimir" at bounding box center [412, 251] width 229 height 29
click at [503, 251] on button "Imprimir" at bounding box center [495, 252] width 51 height 16
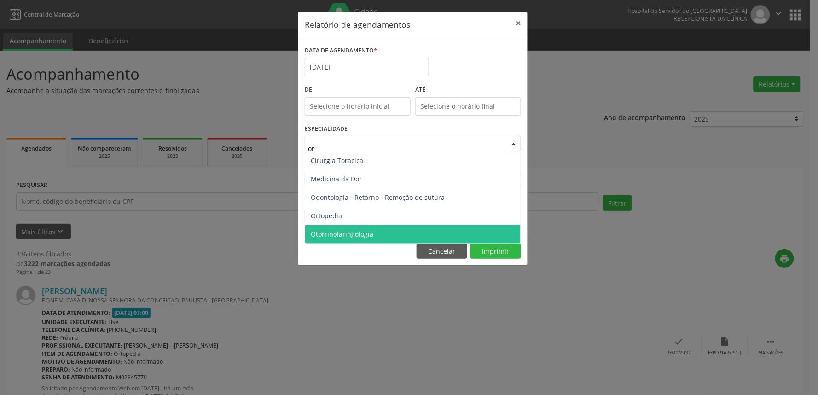
type input "ort"
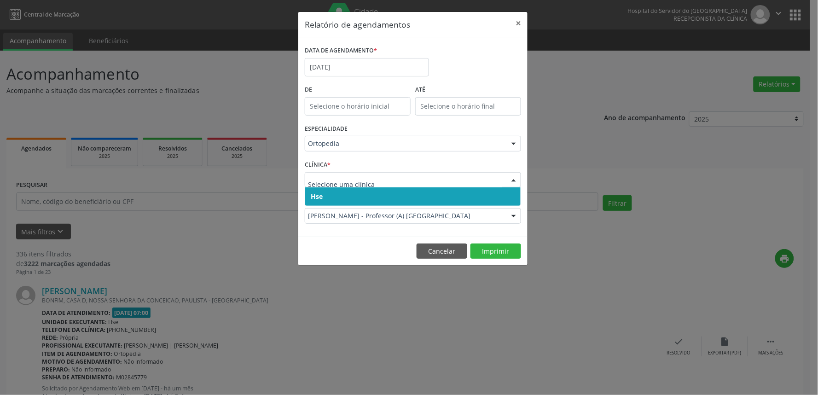
click at [332, 197] on span "Hse" at bounding box center [412, 196] width 215 height 18
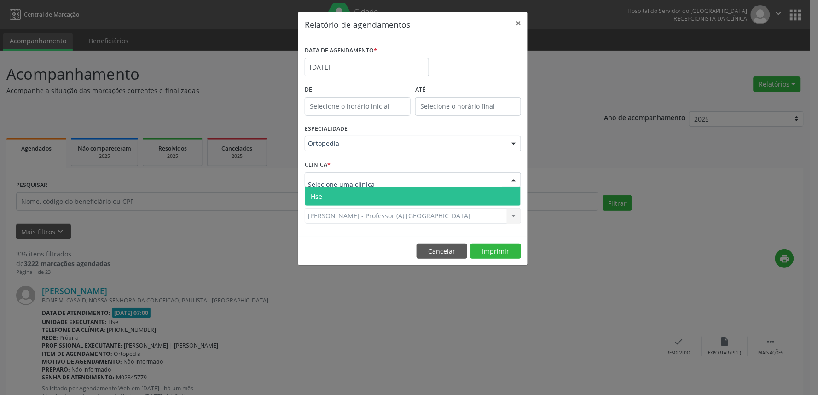
click at [329, 196] on span "Hse" at bounding box center [412, 196] width 215 height 18
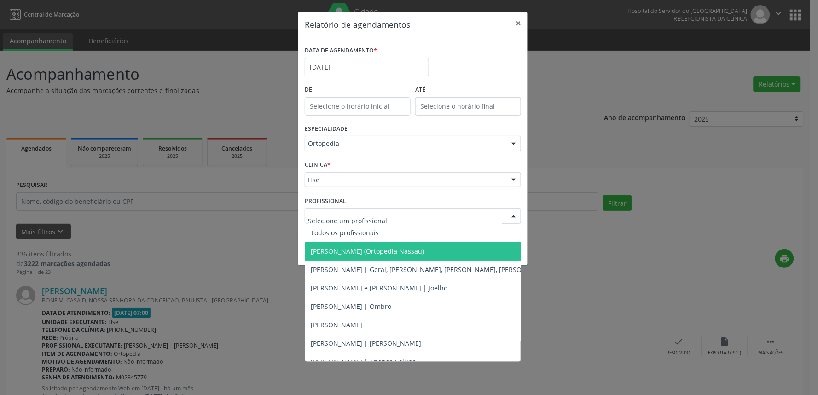
click at [371, 256] on span "[PERSON_NAME] (Ortopedia Nassau)" at bounding box center [460, 251] width 310 height 18
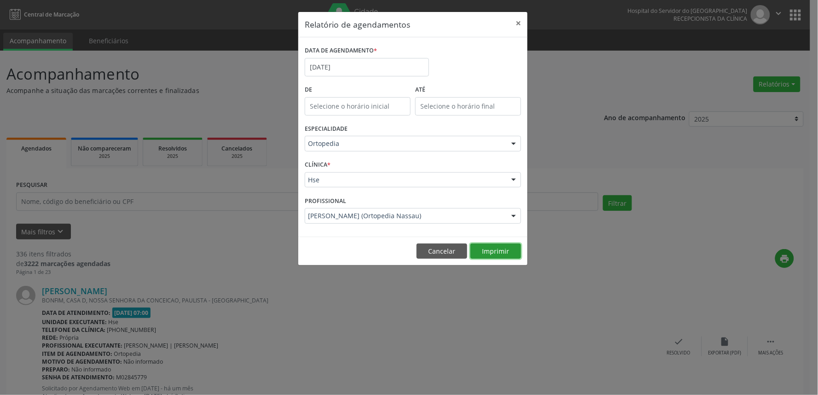
click at [495, 245] on button "Imprimir" at bounding box center [495, 252] width 51 height 16
